Goal: Use online tool/utility: Utilize a website feature to perform a specific function

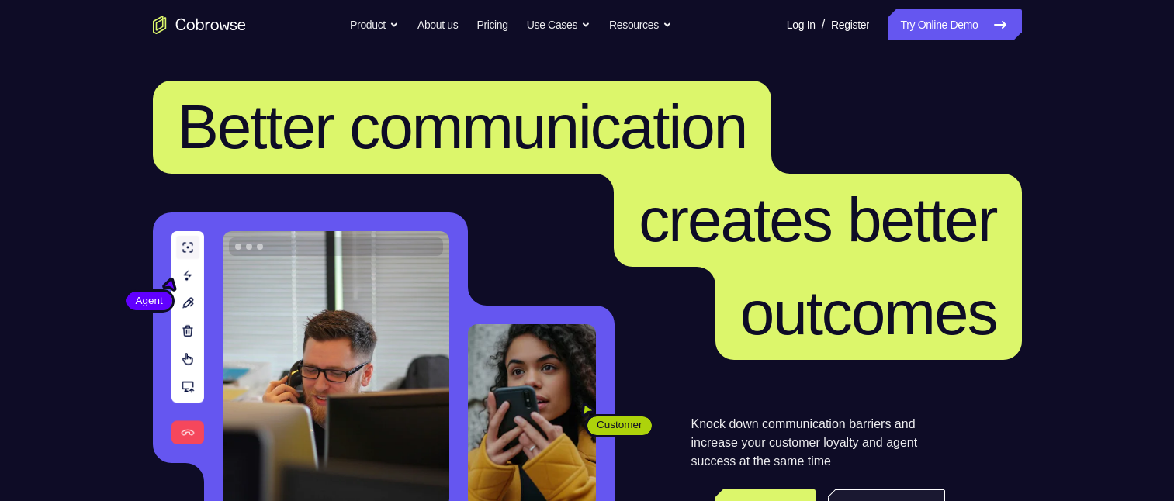
scroll to position [155, 0]
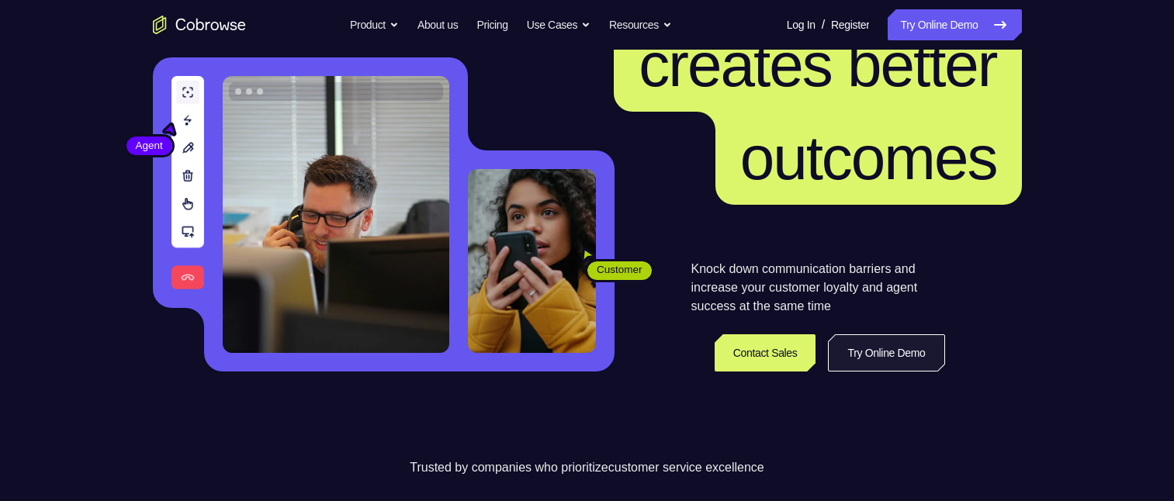
click at [889, 116] on link "Try Online Demo" at bounding box center [886, 352] width 116 height 37
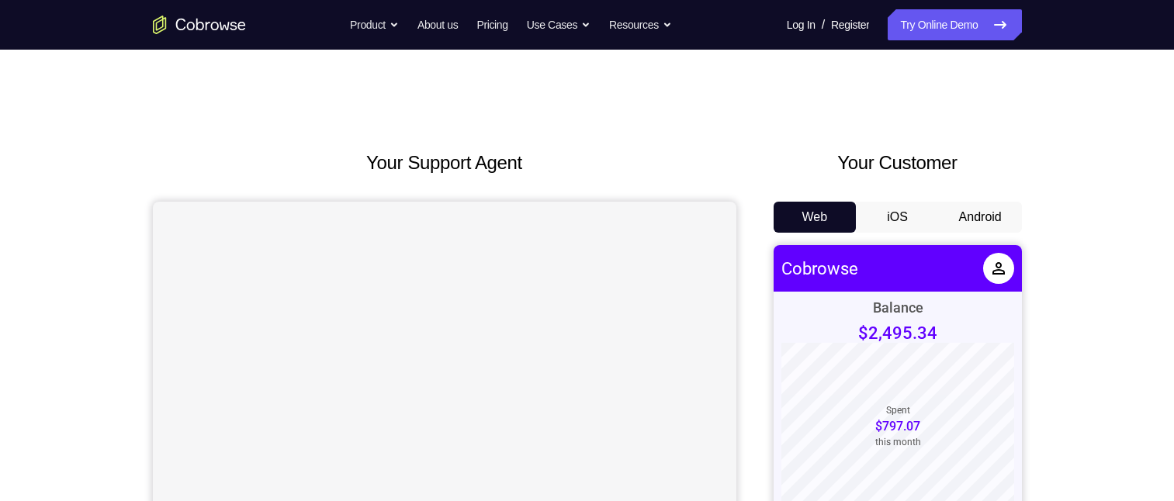
drag, startPoint x: 970, startPoint y: 216, endPoint x: 933, endPoint y: 220, distance: 36.6
click at [968, 216] on button "Android" at bounding box center [980, 217] width 83 height 31
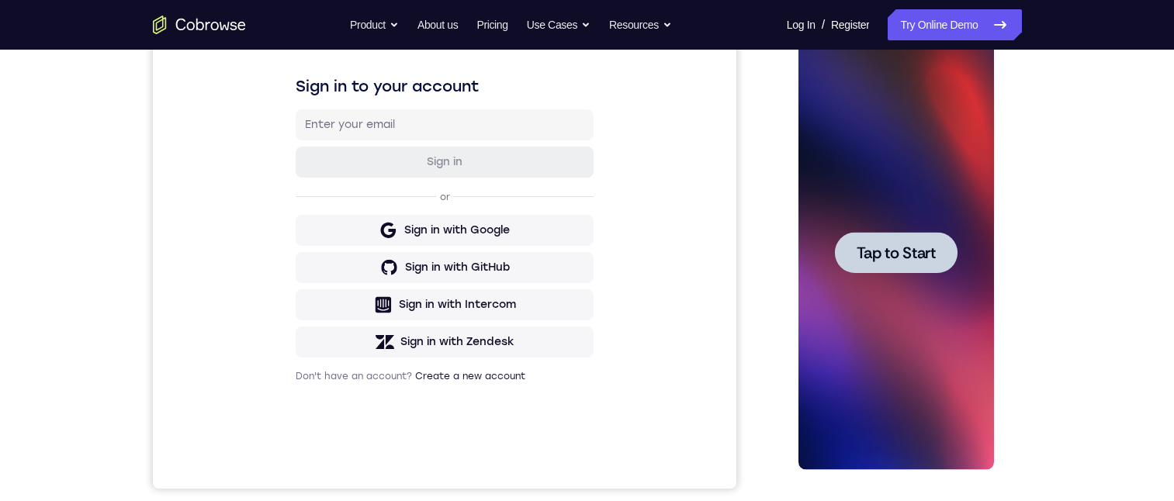
drag, startPoint x: 1070, startPoint y: 338, endPoint x: 1014, endPoint y: 338, distance: 55.9
click at [1065, 338] on div "Your Support Agent Your Customer Web iOS Android Next Steps We’d be happy to gi…" at bounding box center [587, 328] width 993 height 1023
click at [931, 257] on span "Tap to Start" at bounding box center [895, 253] width 79 height 16
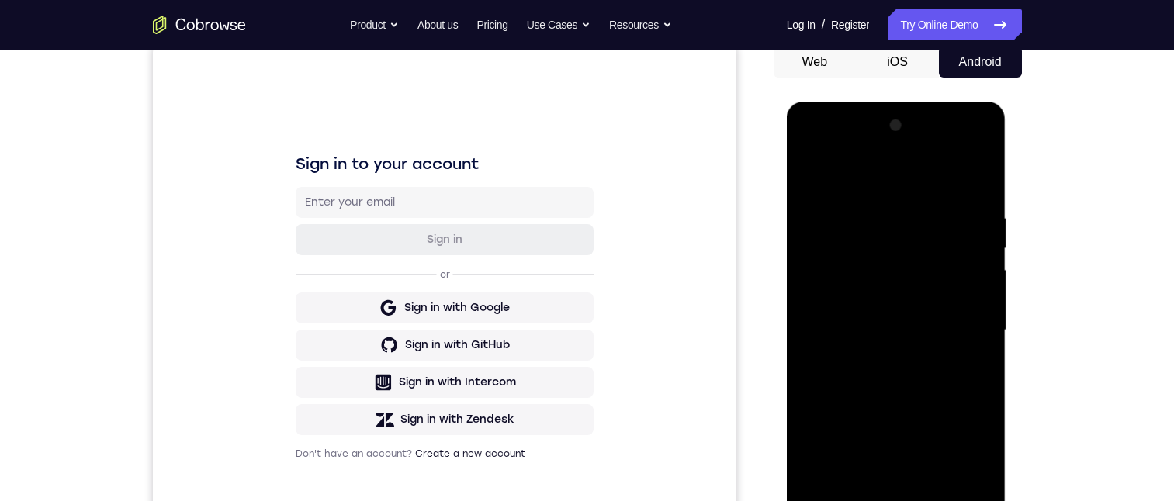
scroll to position [233, 0]
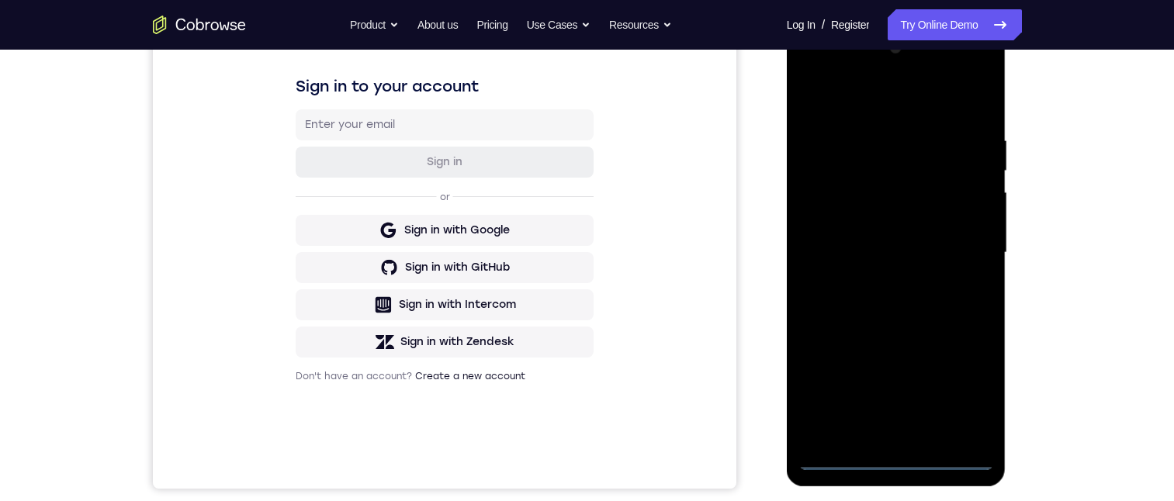
click at [898, 457] on div at bounding box center [895, 253] width 195 height 434
drag, startPoint x: 888, startPoint y: 313, endPoint x: 895, endPoint y: 115, distance: 198.0
click at [889, 125] on div at bounding box center [895, 253] width 195 height 434
click at [918, 182] on div at bounding box center [895, 253] width 195 height 434
drag, startPoint x: 889, startPoint y: 199, endPoint x: 1563, endPoint y: 221, distance: 674.5
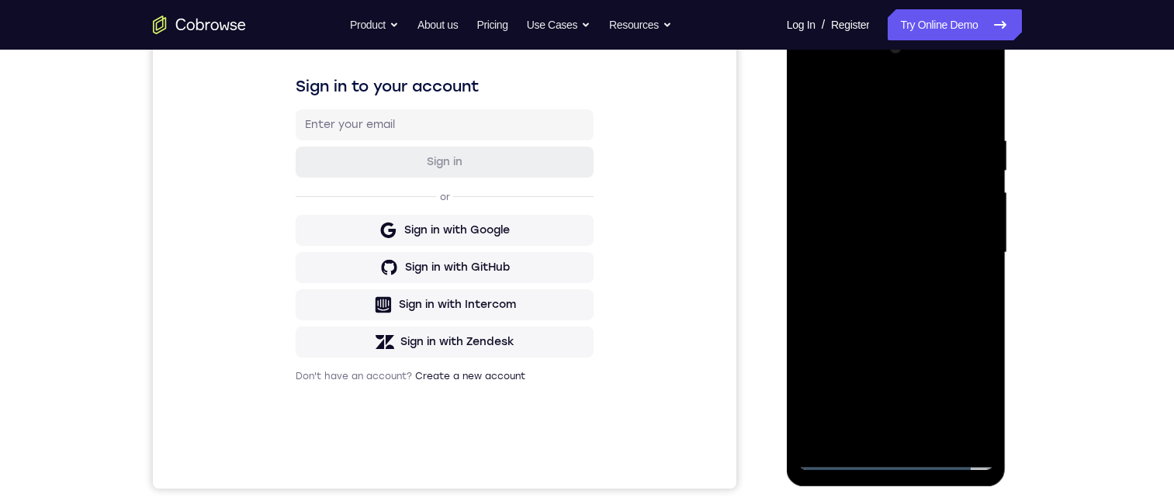
click at [889, 199] on div at bounding box center [895, 253] width 195 height 434
click at [894, 134] on div at bounding box center [895, 253] width 195 height 434
click at [963, 188] on div at bounding box center [895, 253] width 195 height 434
click at [965, 431] on div at bounding box center [895, 253] width 195 height 434
click at [967, 430] on div at bounding box center [895, 253] width 195 height 434
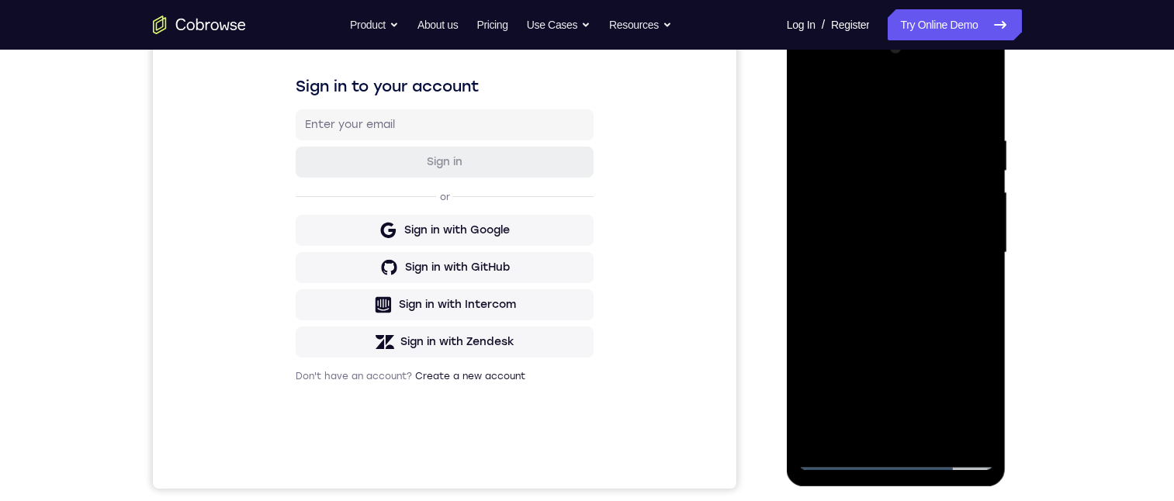
click at [967, 430] on div at bounding box center [895, 253] width 195 height 434
click at [895, 461] on div at bounding box center [895, 253] width 195 height 434
drag, startPoint x: 856, startPoint y: 169, endPoint x: 846, endPoint y: 120, distance: 49.9
click at [844, 98] on div at bounding box center [895, 253] width 195 height 434
click at [930, 120] on div at bounding box center [895, 253] width 195 height 434
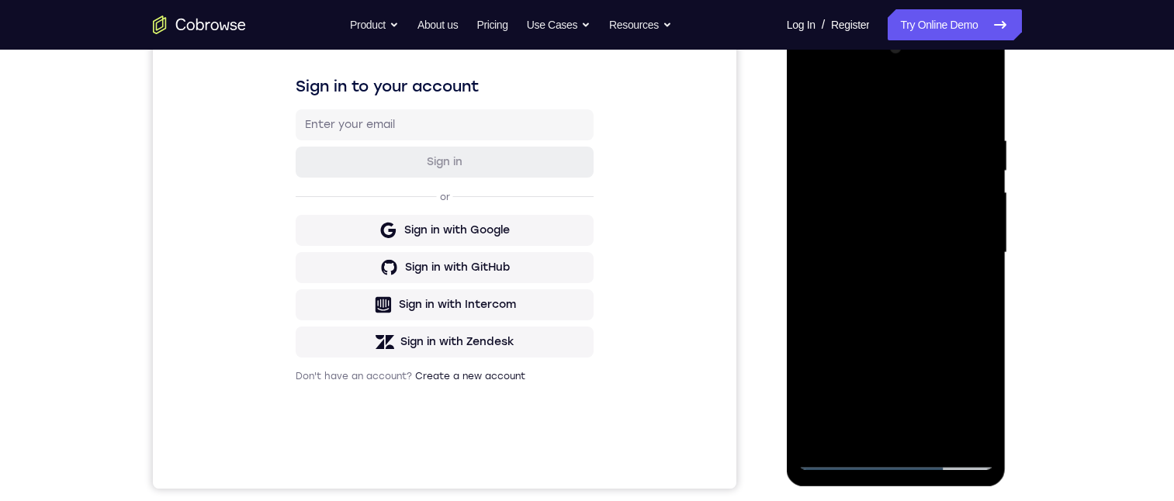
click at [888, 117] on div at bounding box center [895, 253] width 195 height 434
click at [890, 109] on div at bounding box center [895, 253] width 195 height 434
click at [905, 167] on div at bounding box center [895, 253] width 195 height 434
drag, startPoint x: 901, startPoint y: 192, endPoint x: 1571, endPoint y: 172, distance: 669.8
click at [901, 192] on div at bounding box center [895, 253] width 195 height 434
